Goal: Find specific page/section: Find specific page/section

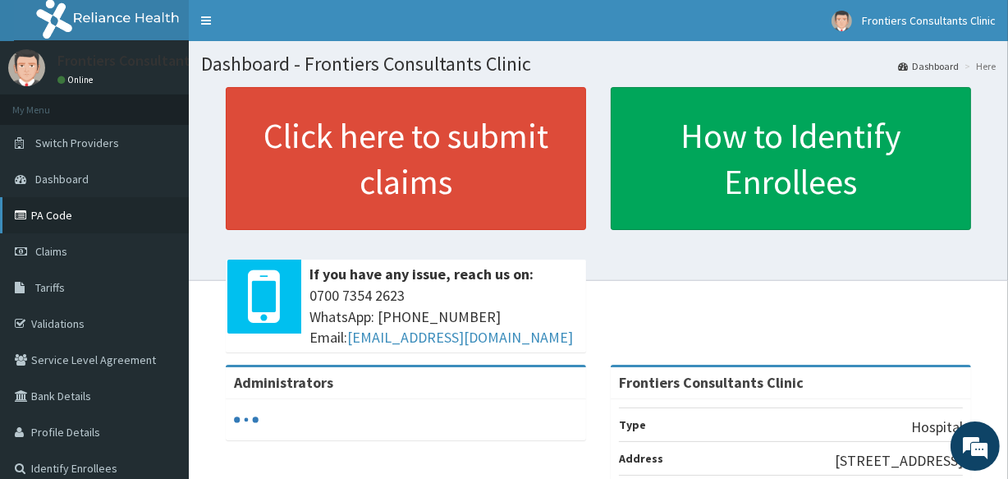
click at [56, 212] on link "PA Code" at bounding box center [94, 215] width 189 height 36
click at [68, 222] on link "PA Code" at bounding box center [94, 215] width 189 height 36
